Goal: Communication & Community: Answer question/provide support

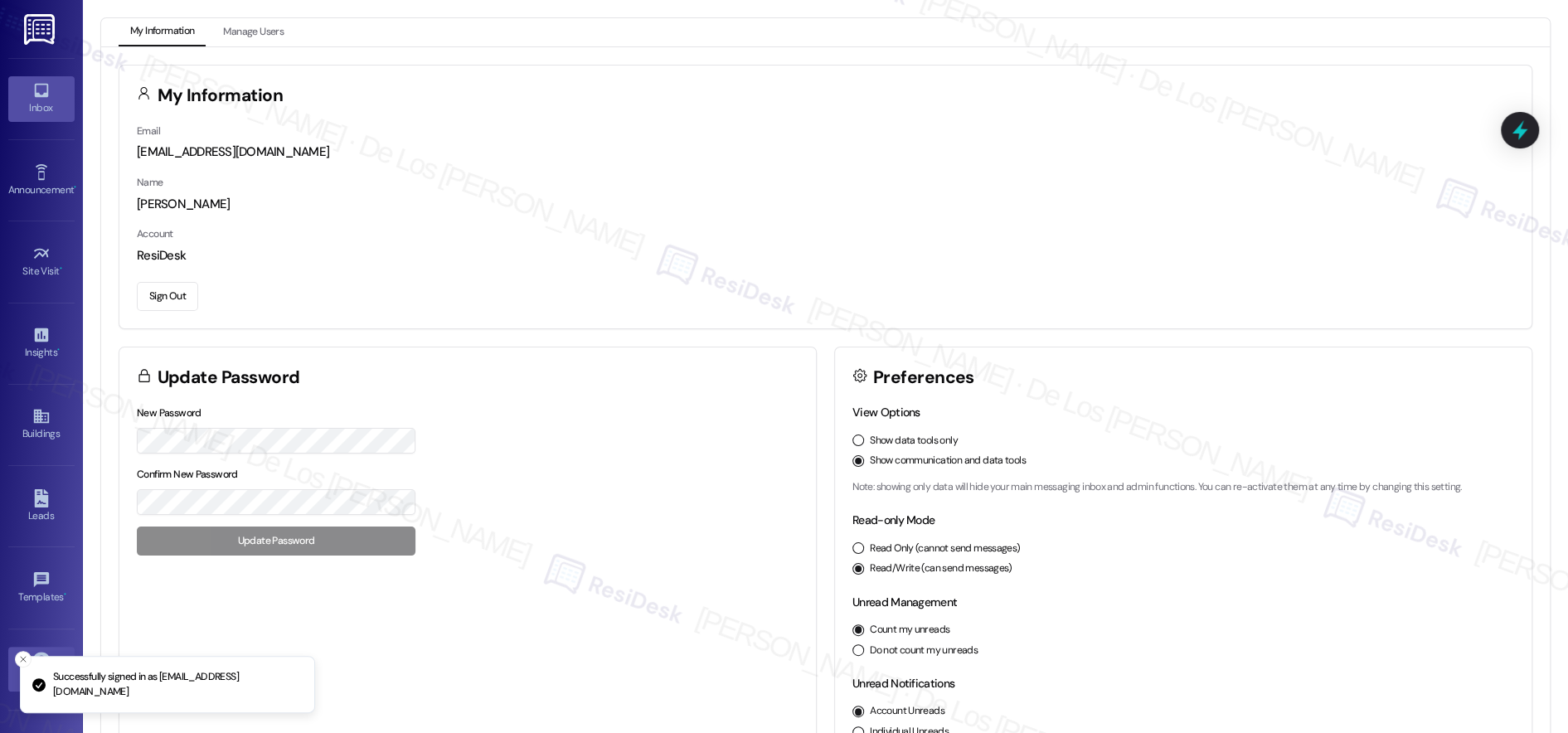
click at [54, 96] on link "Inbox" at bounding box center [41, 99] width 66 height 45
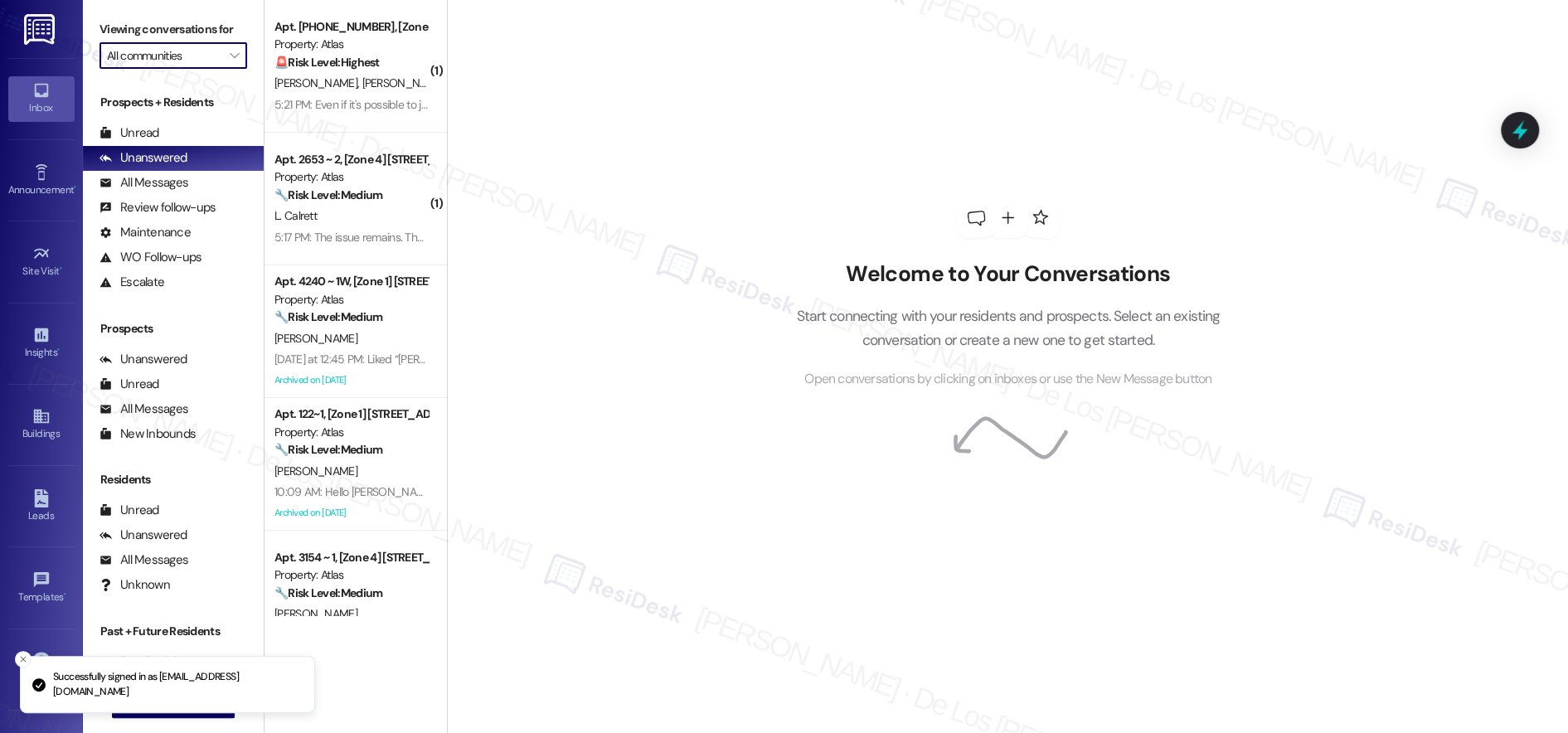
click at [150, 61] on input "All communities" at bounding box center [164, 55] width 114 height 27
click at [566, 130] on div "Welcome to Your Conversations Start connecting with your residents and prospect…" at bounding box center [1008, 366] width 1121 height 733
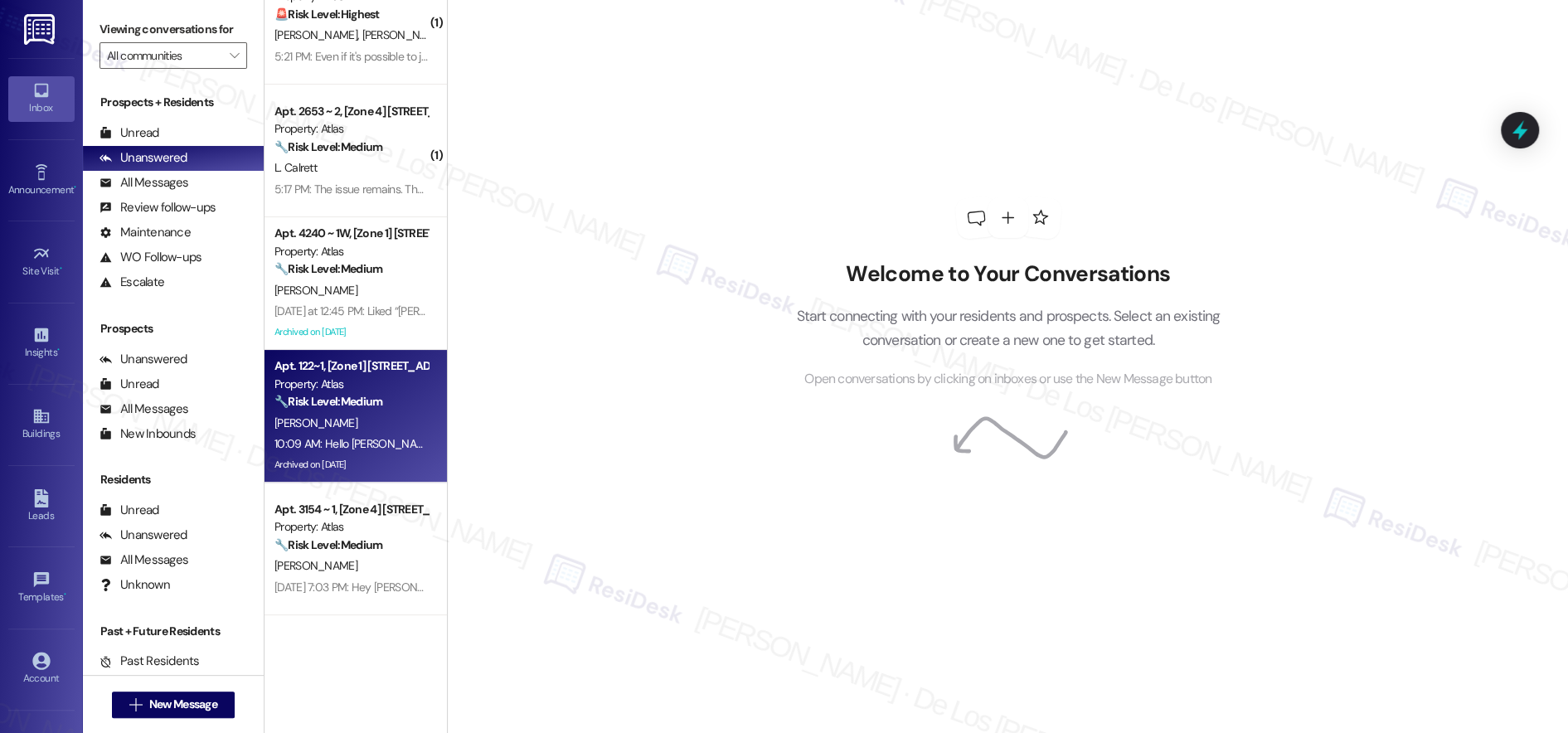
scroll to position [1, 0]
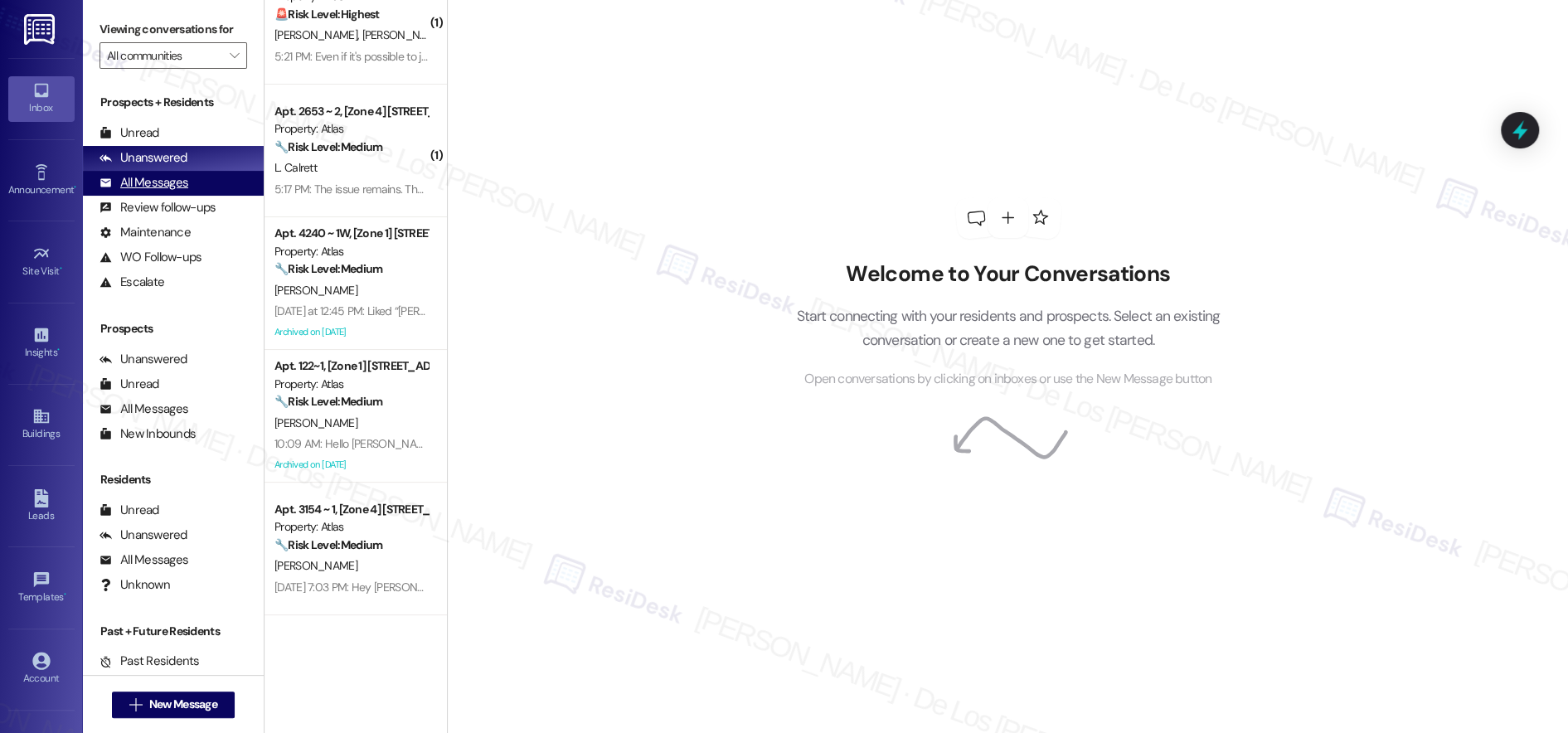
click at [203, 179] on div "All Messages (undefined)" at bounding box center [173, 183] width 181 height 25
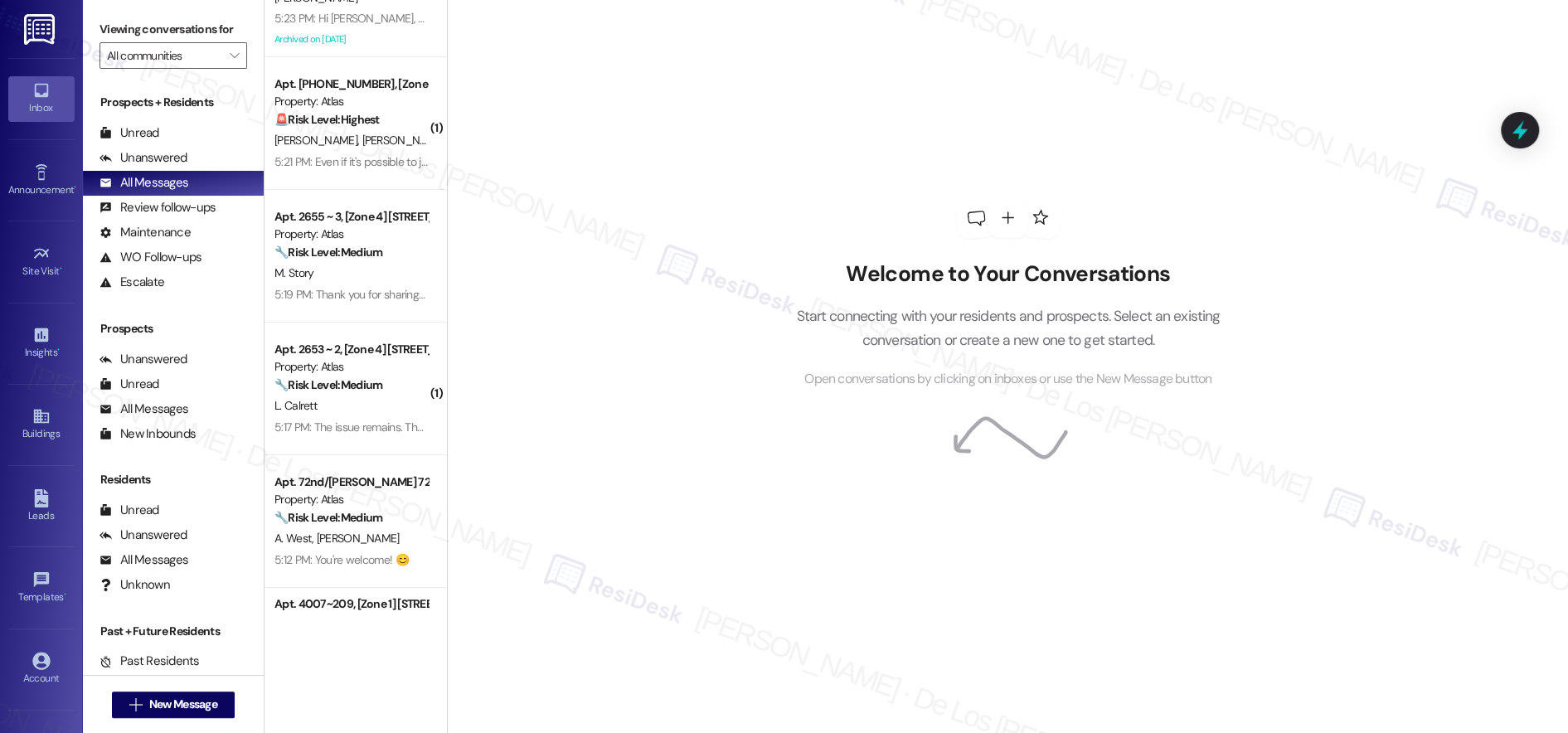
scroll to position [899, 0]
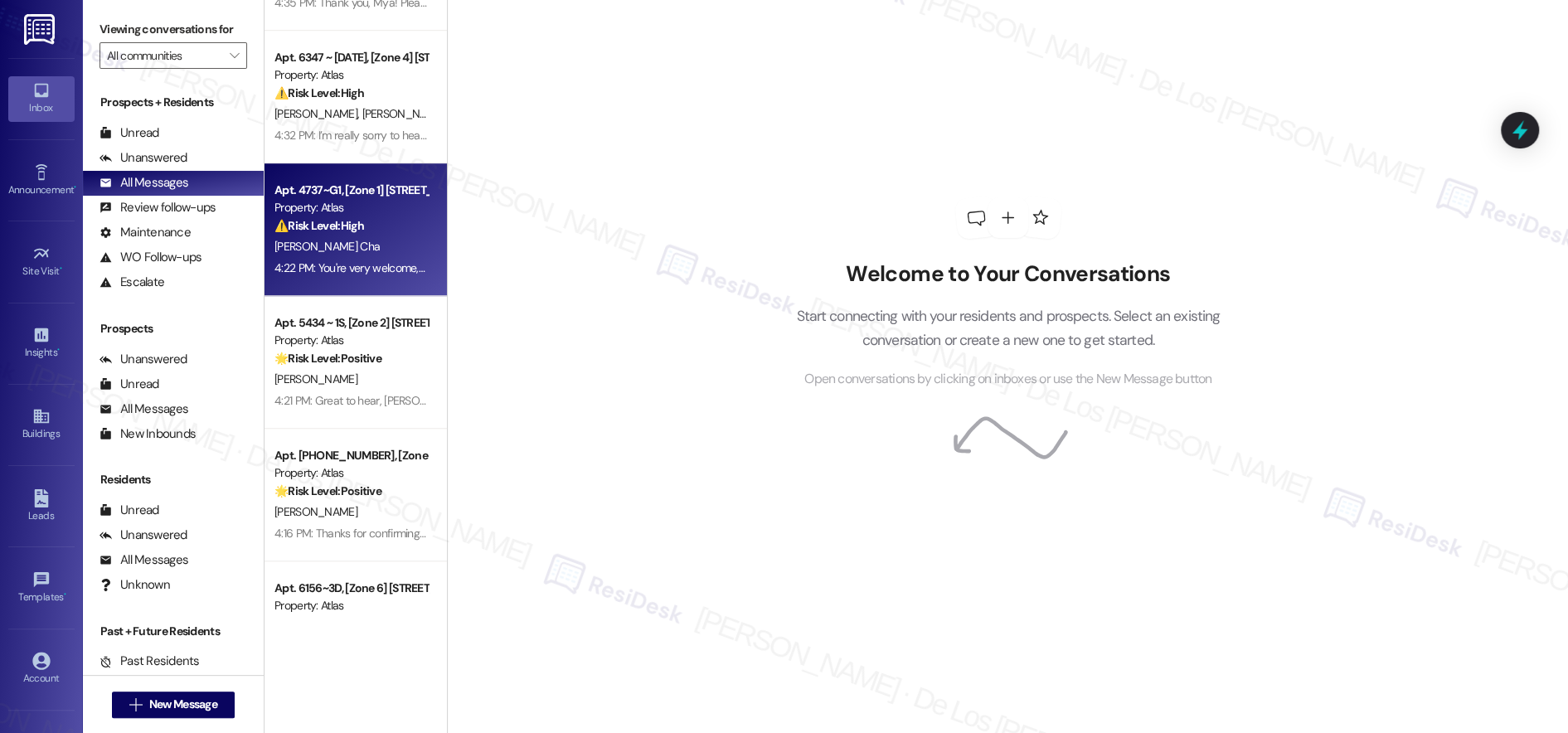
click at [355, 266] on div "4:22 PM: You're very welcome, [PERSON_NAME]! I'm happy I could help. Please don…" at bounding box center [634, 267] width 720 height 15
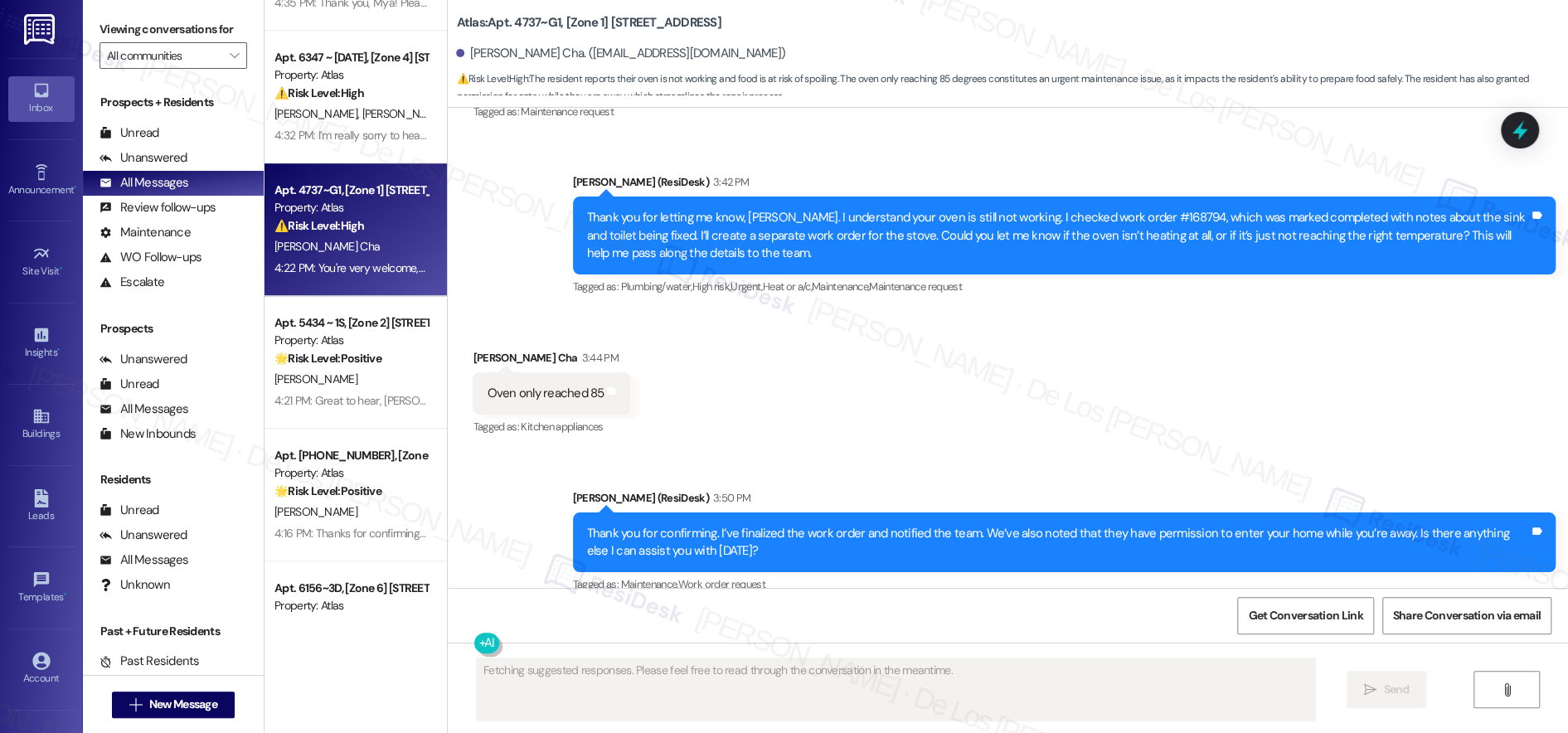
scroll to position [601, 0]
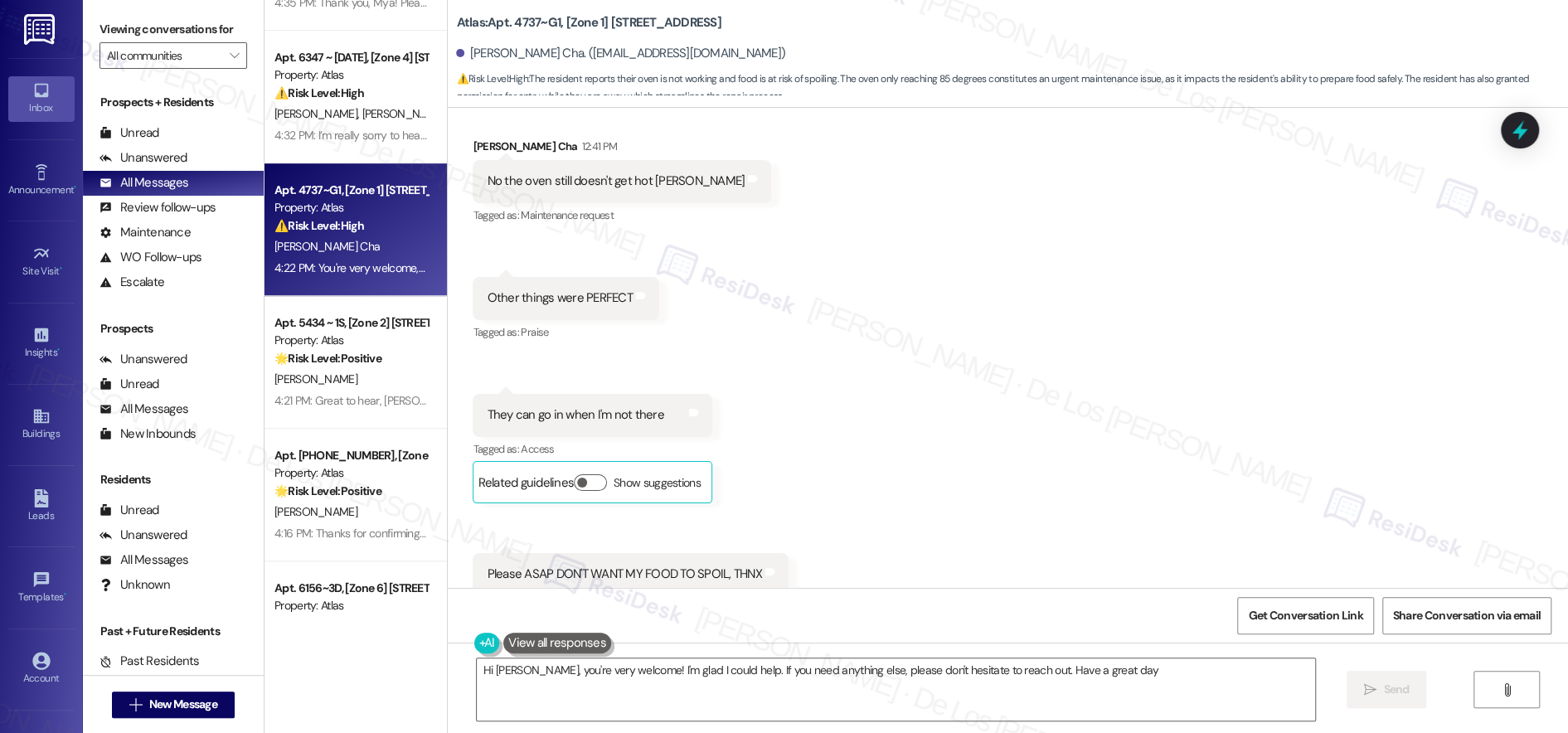
type textarea "Hi [PERSON_NAME], you're very welcome! I'm glad I could help. If you need anyth…"
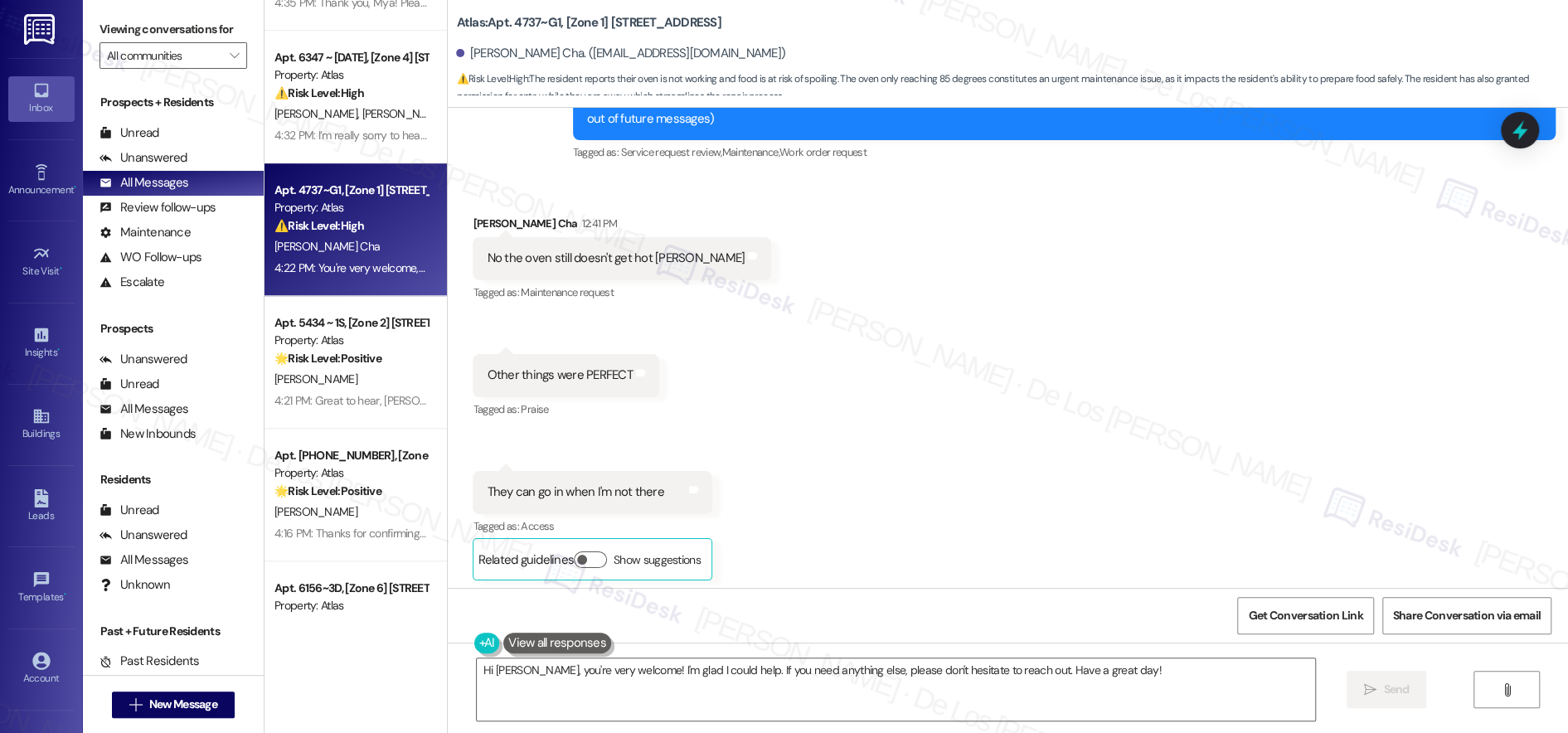
scroll to position [0, 0]
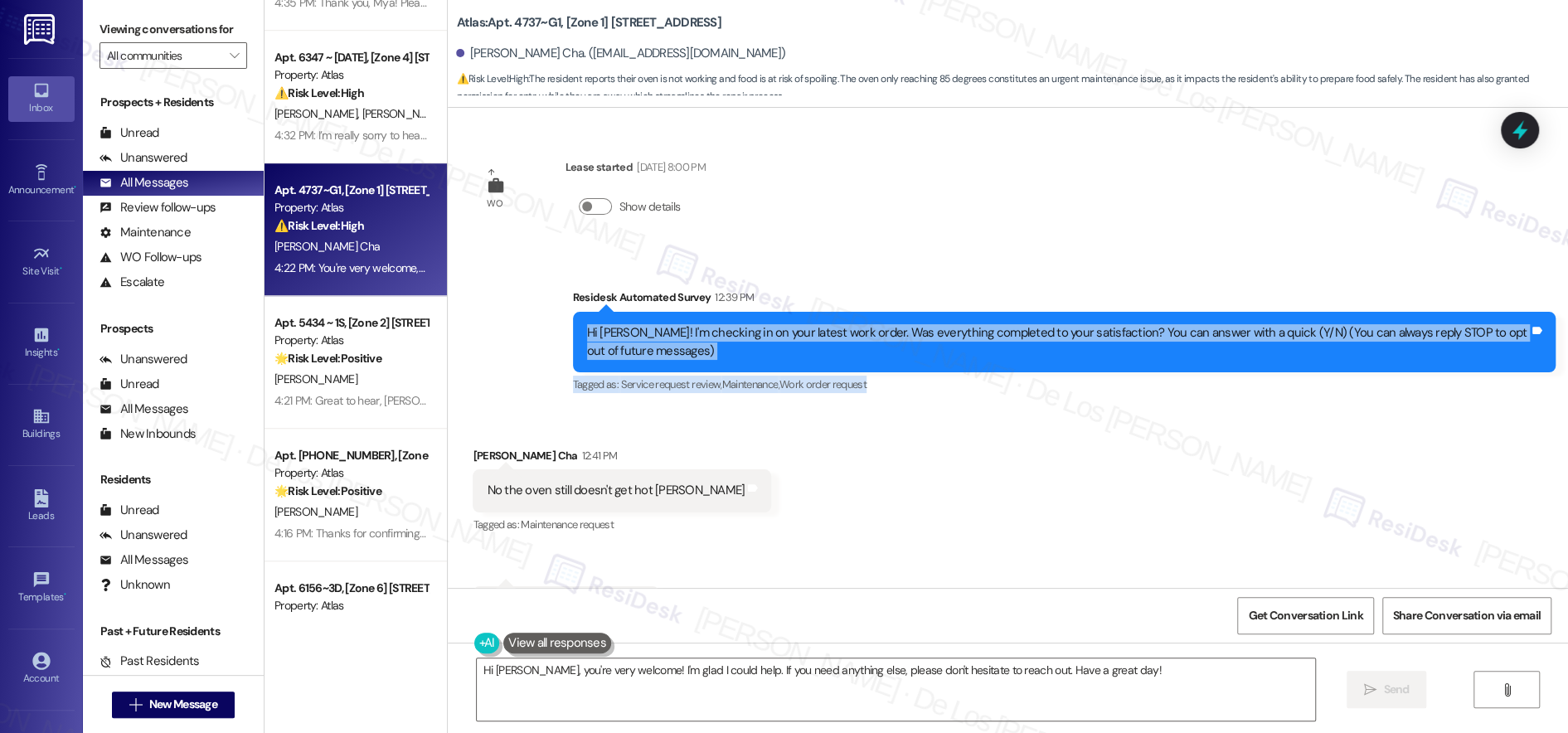
drag, startPoint x: 754, startPoint y: 323, endPoint x: 896, endPoint y: 396, distance: 159.7
click at [896, 396] on div "Residesk Automated Survey 12:39 PM Hi [PERSON_NAME]! I'm checking in on your la…" at bounding box center [1065, 342] width 983 height 108
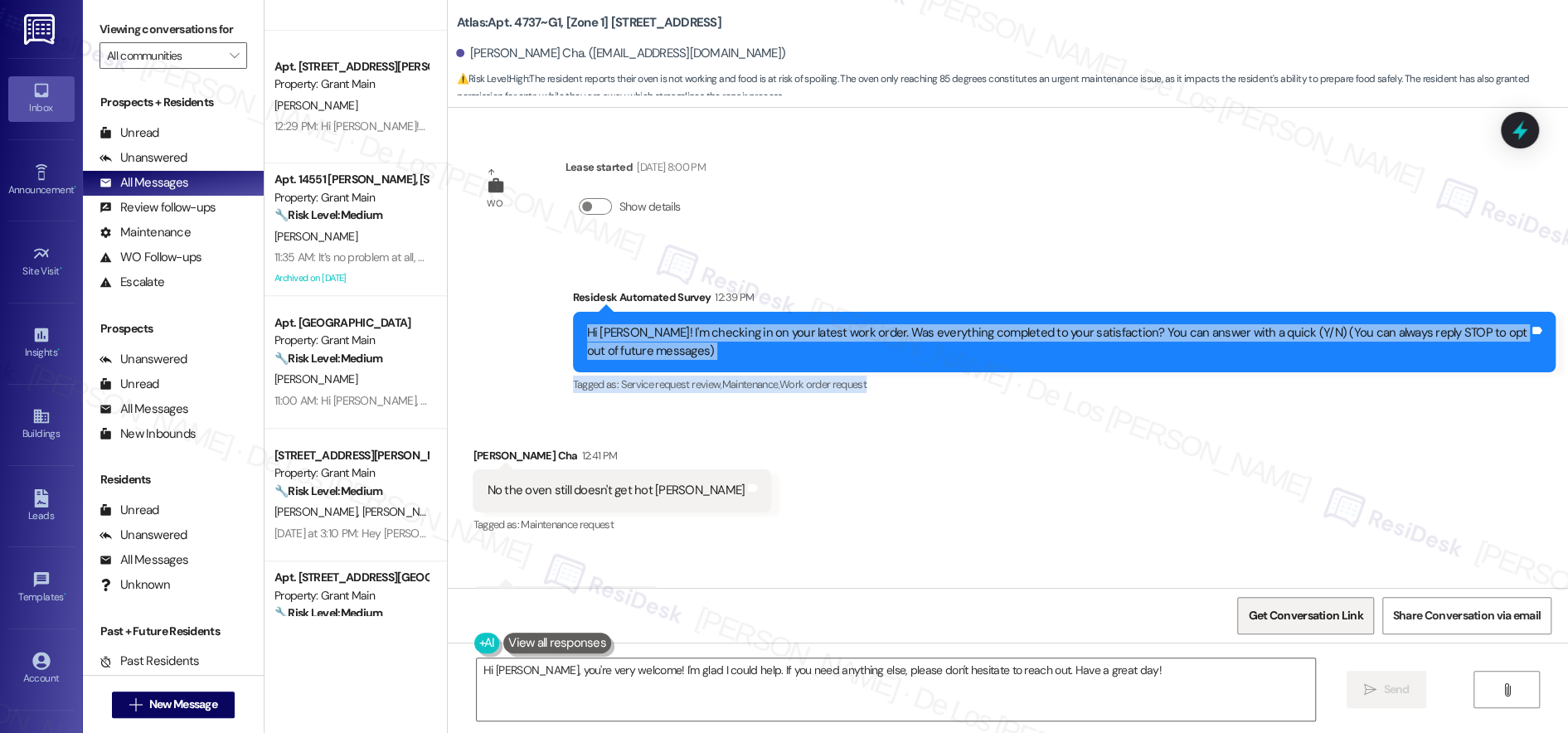
click at [1320, 621] on span "Get Conversation Link" at bounding box center [1305, 616] width 115 height 17
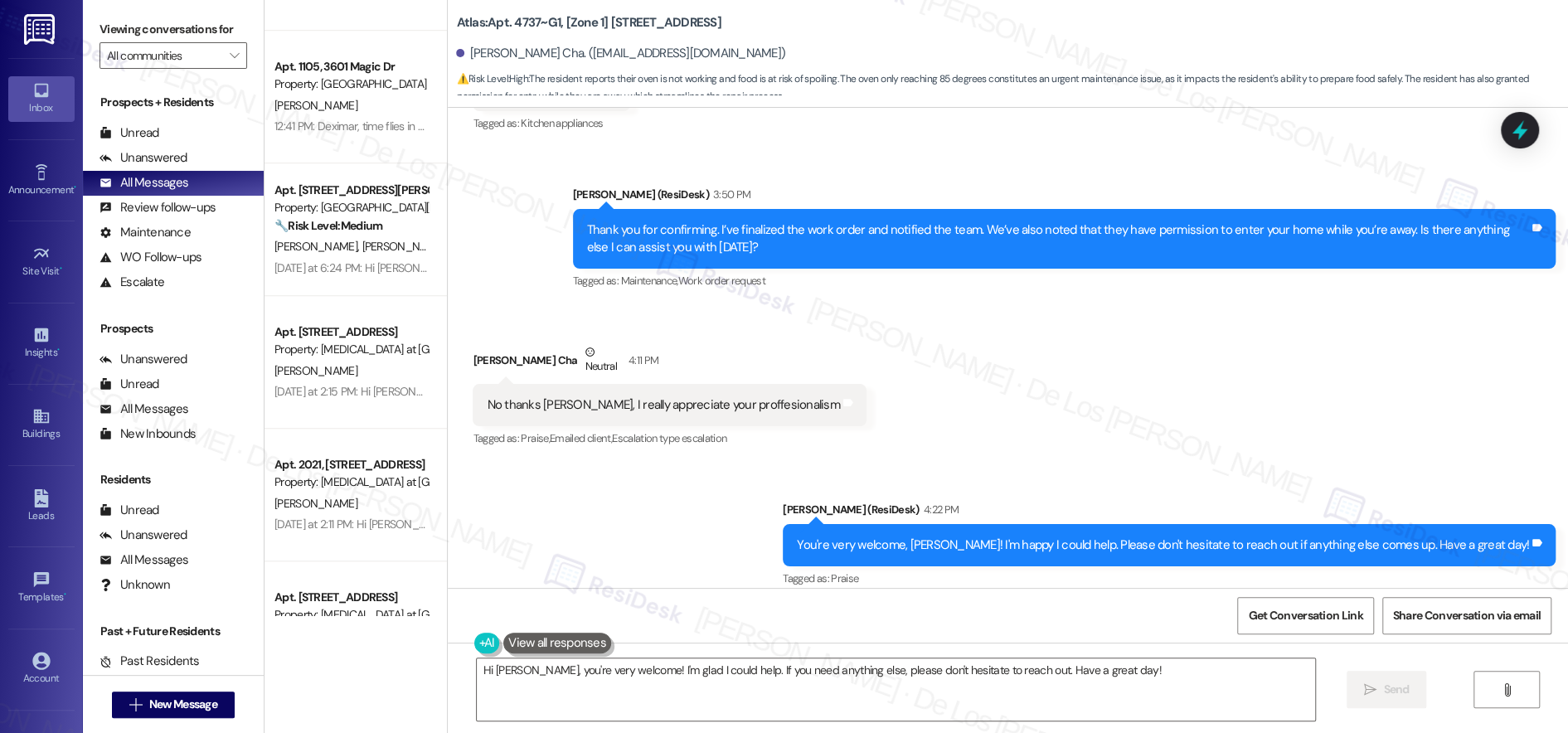
scroll to position [1445, 0]
